Goal: Task Accomplishment & Management: Manage account settings

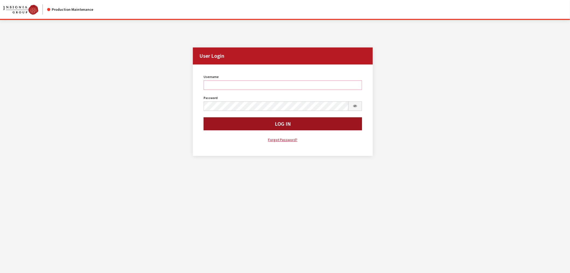
type input "kcallahan"
click at [220, 128] on button "Log In" at bounding box center [283, 123] width 158 height 13
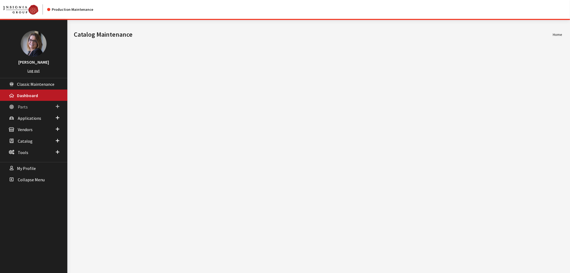
click at [57, 103] on span at bounding box center [58, 106] width 4 height 7
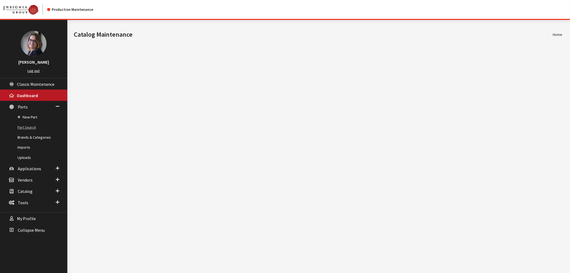
click at [20, 122] on link "Part Search" at bounding box center [33, 127] width 67 height 10
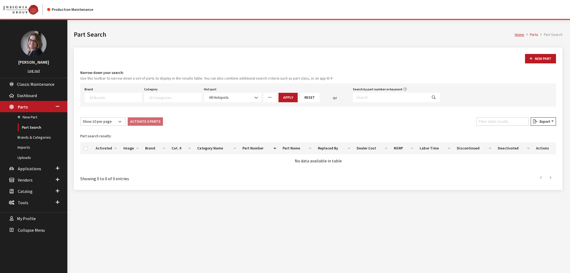
select select
click at [359, 93] on input "Search by part number or keyword" at bounding box center [390, 97] width 75 height 9
paste input "000096706A"
type input "000096706A"
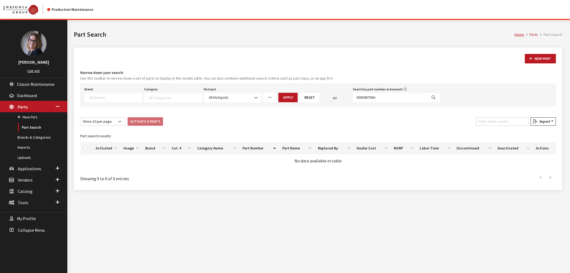
select select
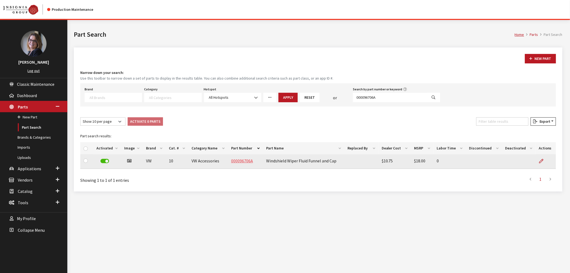
click at [243, 160] on link "000096706A" at bounding box center [242, 160] width 22 height 5
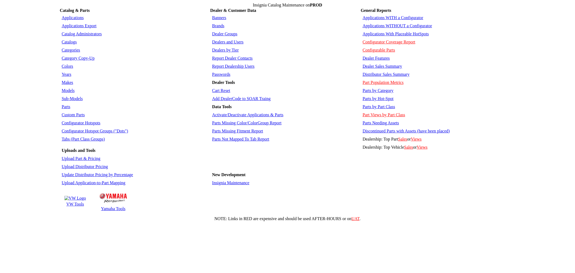
click at [71, 137] on link "Tabs (Part Class Groups)" at bounding box center [83, 139] width 43 height 5
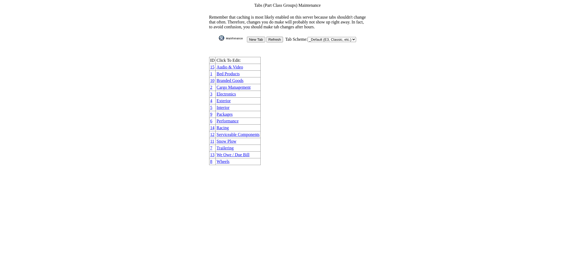
click at [314, 37] on select "_Default (E3, Classic, etc.) AutoGear DoubleTake Jaguar Land Rover VW Yamaha" at bounding box center [331, 39] width 49 height 5
select select "2"
click at [307, 37] on select "_Default (E3, Classic, etc.) AutoGear DoubleTake Jaguar Land Rover VW Yamaha" at bounding box center [331, 39] width 49 height 5
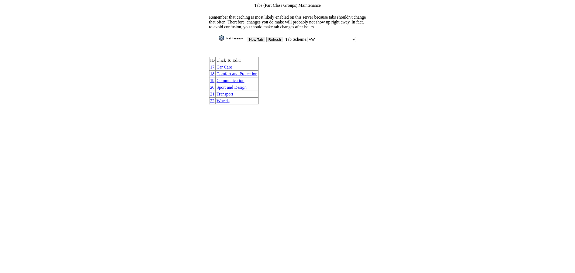
click at [232, 65] on link "Car Care" at bounding box center [223, 67] width 15 height 5
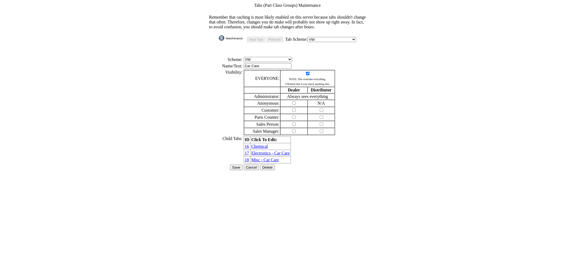
click at [263, 157] on link "Misc - Car Care" at bounding box center [265, 159] width 28 height 5
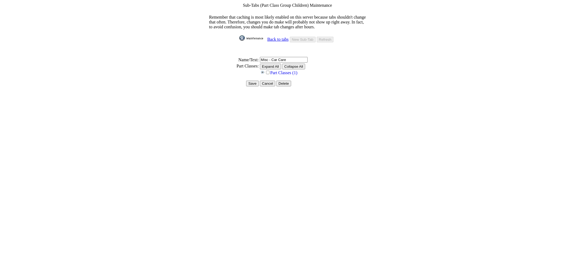
click at [265, 69] on img at bounding box center [262, 71] width 5 height 5
click at [271, 37] on link "Back to tabs" at bounding box center [277, 39] width 21 height 5
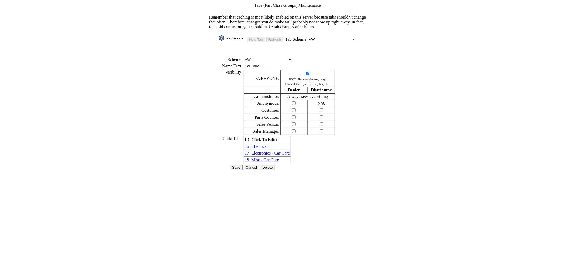
click at [268, 151] on link "Electronics - Car Care" at bounding box center [270, 153] width 39 height 5
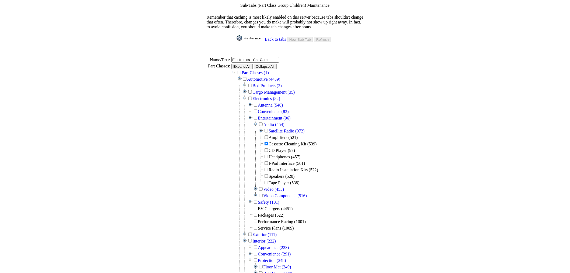
click at [275, 37] on link "Back to tabs" at bounding box center [275, 39] width 21 height 5
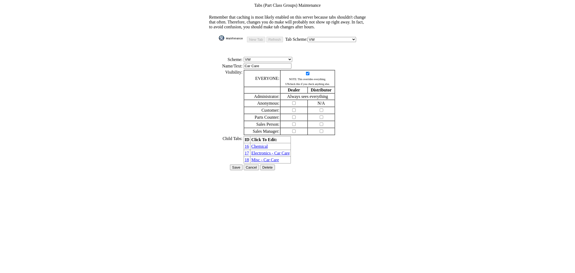
click at [262, 144] on link "Chemical" at bounding box center [259, 146] width 16 height 5
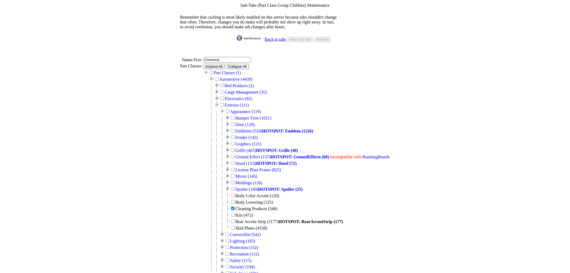
click at [274, 37] on link "Back to tabs" at bounding box center [275, 39] width 21 height 5
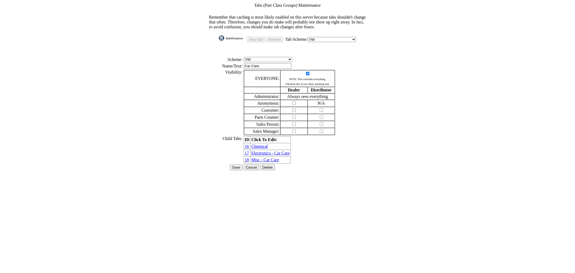
click at [238, 164] on input "Save" at bounding box center [236, 167] width 12 height 6
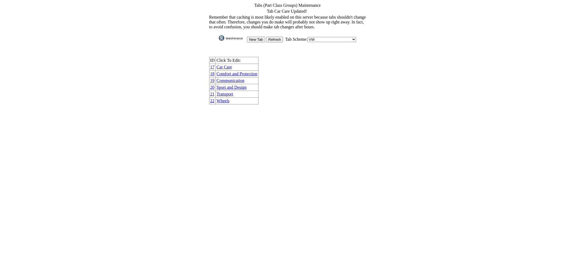
click at [229, 35] on img at bounding box center [232, 37] width 27 height 5
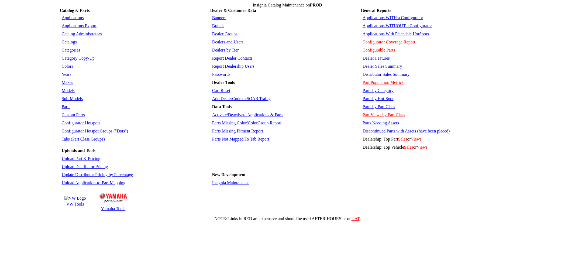
click at [222, 137] on link "Parts Not Mapped To Tab Report" at bounding box center [240, 139] width 57 height 5
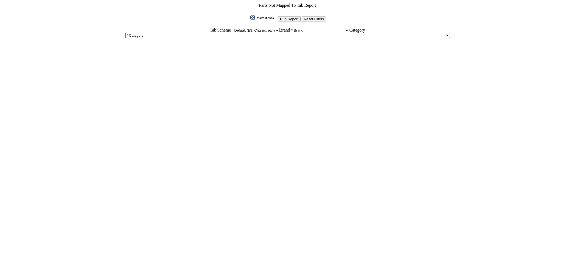
click at [231, 28] on select "_Default (E3, Classic, etc.) AutoGear DoubleTake Jaguar Land Rover VW Yamaha" at bounding box center [255, 30] width 49 height 5
click at [188, 47] on html "Parts Not Mapped To Tab Report Run Report Reset Filters Tab Scheme _Default (E3…" at bounding box center [287, 23] width 575 height 47
click at [231, 28] on select "_Default (E3, Classic, etc.) AutoGear DoubleTake Jaguar Land Rover VW Yamaha" at bounding box center [255, 30] width 49 height 5
select select "2"
click at [231, 28] on select "_Default (E3, Classic, etc.) AutoGear DoubleTake Jaguar Land Rover VW Yamaha" at bounding box center [255, 30] width 49 height 5
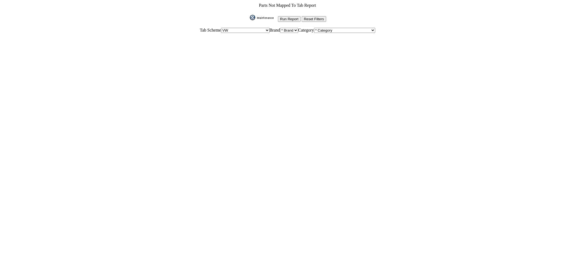
click at [295, 28] on select "* Brand VW" at bounding box center [289, 30] width 18 height 5
select select "11"
click at [280, 28] on select "* Brand VW" at bounding box center [289, 30] width 18 height 5
click at [331, 28] on select "* Category VW Future Products - 14 VW Accessories Discontinued - 15 VW Accessor…" at bounding box center [344, 30] width 61 height 5
select select "134"
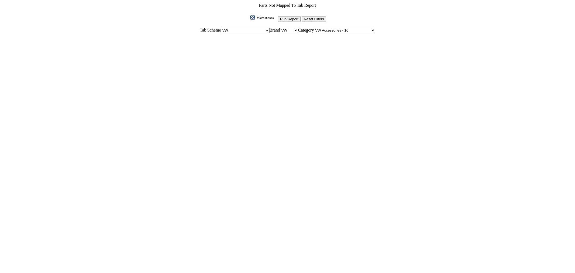
click at [316, 28] on select "* Category VW Future Products - 14 VW Accessories Discontinued - 15 VW Accessor…" at bounding box center [344, 30] width 61 height 5
click at [282, 18] on input "Run Report" at bounding box center [289, 19] width 23 height 6
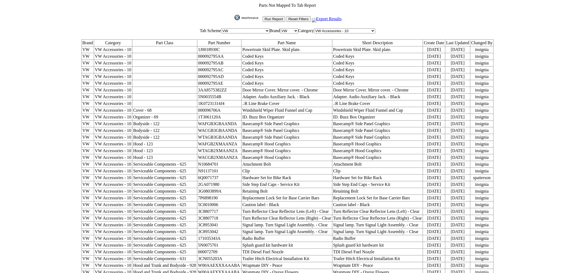
click at [333, 18] on link "Export Results" at bounding box center [327, 18] width 30 height 5
drag, startPoint x: 230, startPoint y: 98, endPoint x: 208, endPoint y: 98, distance: 22.1
click at [208, 107] on tr "VW VW Accessories - 10 Cover - 68 000096706A Windshield Wiper Fluid Funnel and …" at bounding box center [287, 110] width 412 height 7
drag, startPoint x: 14, startPoint y: 182, endPoint x: 18, endPoint y: 179, distance: 5.5
click at [16, 179] on form "Parts Not Mapped To Tab Report Run Report Reset Filters Export Results Tab Sche…" at bounding box center [287, 149] width 570 height 294
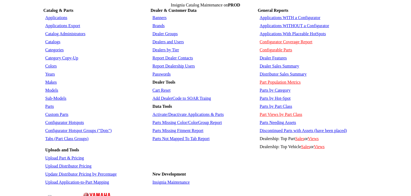
click at [63, 137] on link "Tabs (Part Class Groups)" at bounding box center [66, 139] width 43 height 5
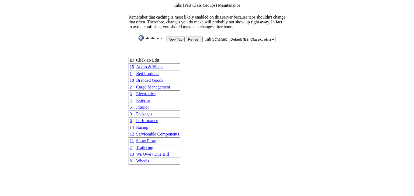
click at [236, 37] on td "New Tab Refresh Tab Scheme: _Default (E3, Classic, etc.) AutoGear DoubleTake Ja…" at bounding box center [206, 39] width 157 height 8
click at [236, 37] on select "_Default (E3, Classic, etc.) AutoGear DoubleTake Jaguar Land Rover VW Yamaha" at bounding box center [251, 39] width 49 height 5
select select "2"
click at [227, 37] on select "_Default (E3, Classic, etc.) AutoGear DoubleTake Jaguar Land Rover VW Yamaha" at bounding box center [251, 39] width 49 height 5
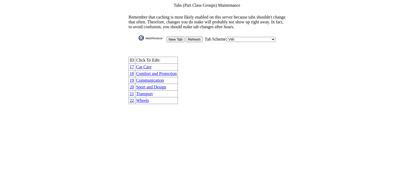
click at [154, 71] on link "Comfort and Protection" at bounding box center [156, 73] width 41 height 5
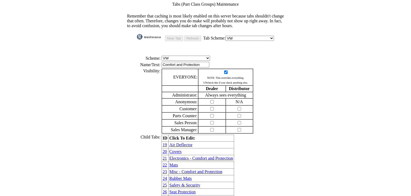
scroll to position [19, 0]
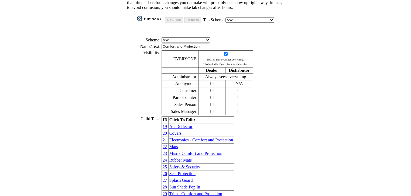
click at [176, 131] on link "Covers" at bounding box center [175, 133] width 12 height 5
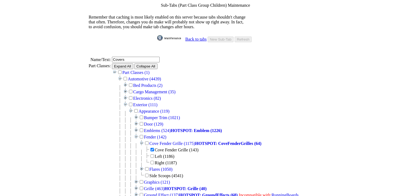
click at [193, 37] on link "Back to tabs" at bounding box center [195, 39] width 21 height 5
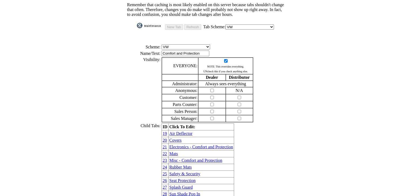
scroll to position [19, 0]
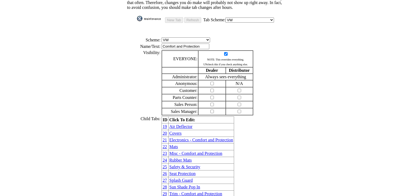
click at [190, 151] on link "Misc - Comfort and Protection" at bounding box center [195, 153] width 53 height 5
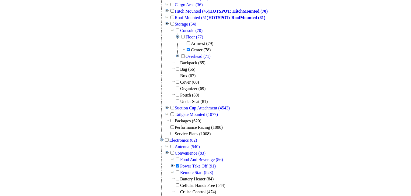
scroll to position [108, 0]
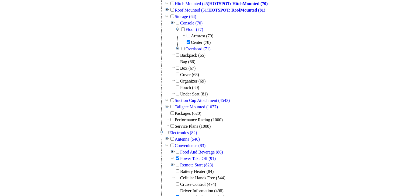
click at [179, 73] on input "checkbox" at bounding box center [178, 75] width 4 height 4
checkbox input "true"
click at [179, 79] on input "checkbox" at bounding box center [178, 81] width 4 height 4
checkbox input "true"
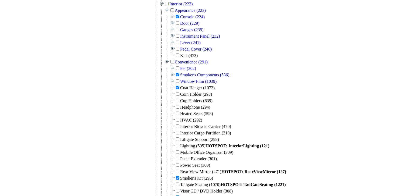
scroll to position [496, 0]
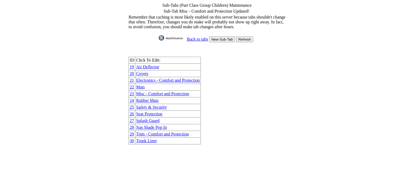
click at [195, 37] on link "Back to tabs" at bounding box center [197, 39] width 21 height 5
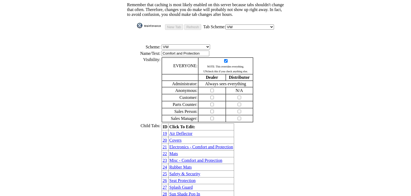
scroll to position [19, 0]
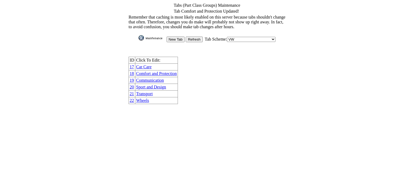
click at [157, 85] on link "Sport and Design" at bounding box center [151, 87] width 30 height 5
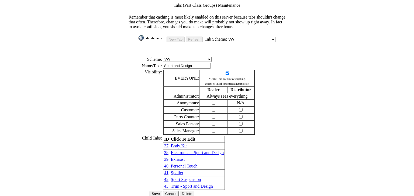
click at [183, 164] on link "Personal Touch" at bounding box center [184, 166] width 27 height 5
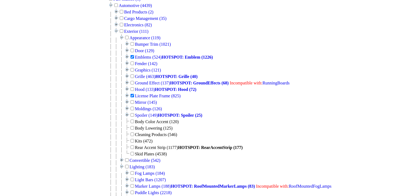
scroll to position [22, 0]
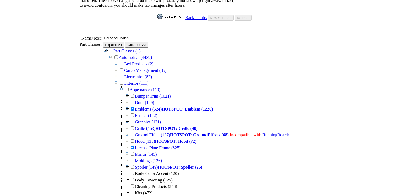
click at [121, 42] on input "Expand All" at bounding box center [113, 45] width 21 height 6
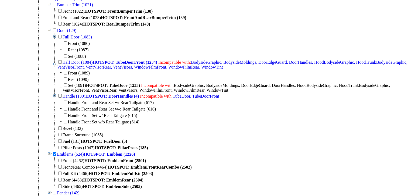
scroll to position [1534, 0]
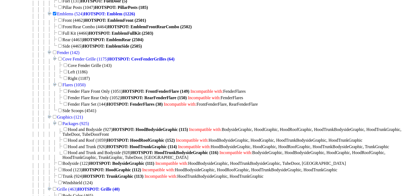
click at [59, 162] on input "checkbox" at bounding box center [60, 164] width 4 height 4
checkbox input "true"
click at [60, 168] on input "checkbox" at bounding box center [60, 170] width 4 height 4
checkbox input "true"
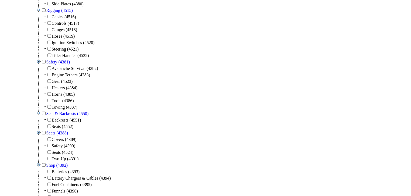
scroll to position [7427, 0]
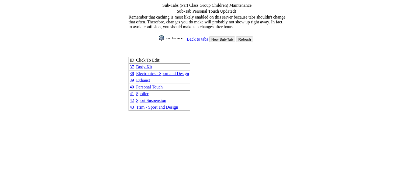
click at [155, 84] on td "Personal Touch" at bounding box center [162, 87] width 55 height 7
click at [156, 85] on link "Personal Touch" at bounding box center [149, 87] width 27 height 5
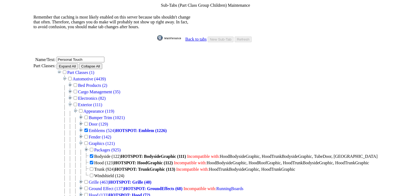
click at [195, 37] on link "Back to tabs" at bounding box center [195, 39] width 21 height 5
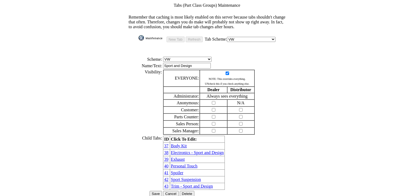
click at [158, 191] on input "Save" at bounding box center [156, 194] width 12 height 6
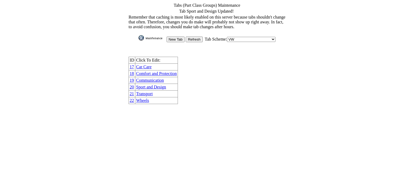
click at [151, 65] on link "Car Care" at bounding box center [143, 67] width 15 height 5
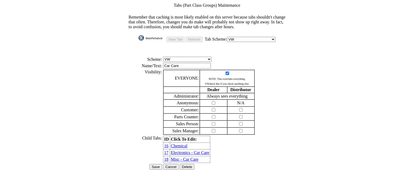
click at [154, 164] on input "Save" at bounding box center [156, 167] width 12 height 6
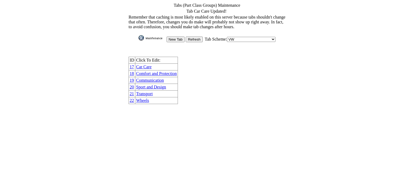
click at [157, 71] on link "Comfort and Protection" at bounding box center [156, 73] width 41 height 5
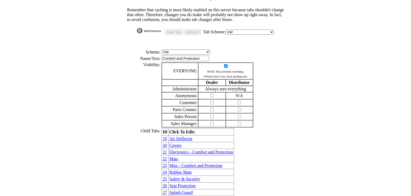
scroll to position [19, 0]
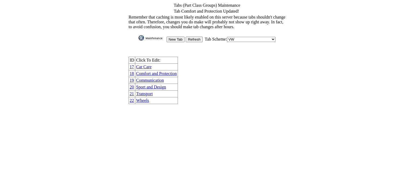
click at [150, 85] on link "Sport and Design" at bounding box center [151, 87] width 30 height 5
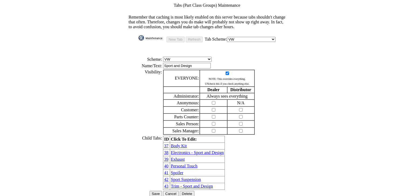
click at [174, 164] on link "Personal Touch" at bounding box center [184, 166] width 27 height 5
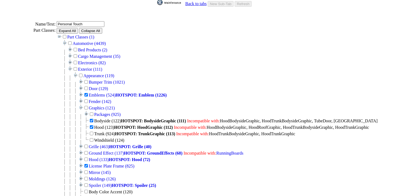
scroll to position [43, 0]
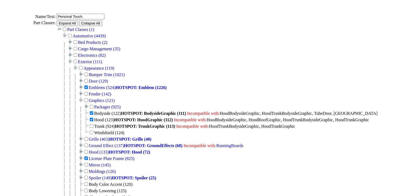
click at [78, 20] on input "Expand All" at bounding box center [67, 23] width 21 height 6
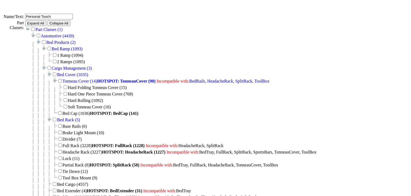
scroll to position [1524, 0]
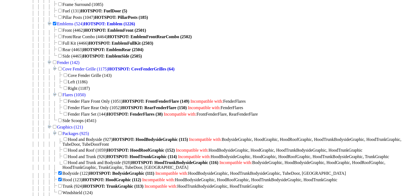
click at [64, 161] on input "checkbox" at bounding box center [66, 163] width 4 height 4
checkbox input "true"
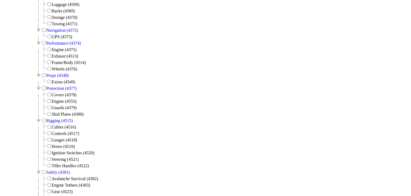
scroll to position [7427, 0]
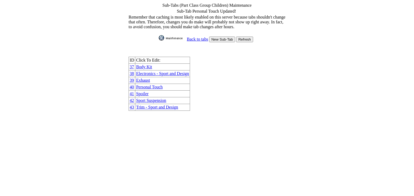
click at [199, 37] on link "Back to tabs" at bounding box center [197, 39] width 21 height 5
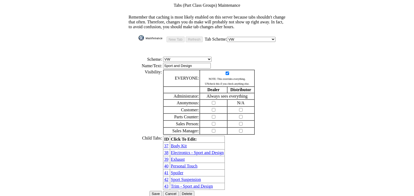
click at [158, 191] on input "Save" at bounding box center [156, 194] width 12 height 6
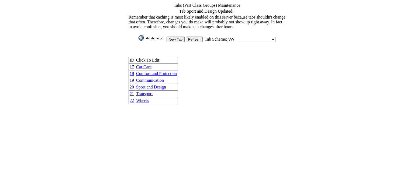
click at [152, 36] on img at bounding box center [152, 37] width 27 height 5
